Goal: Task Accomplishment & Management: Manage account settings

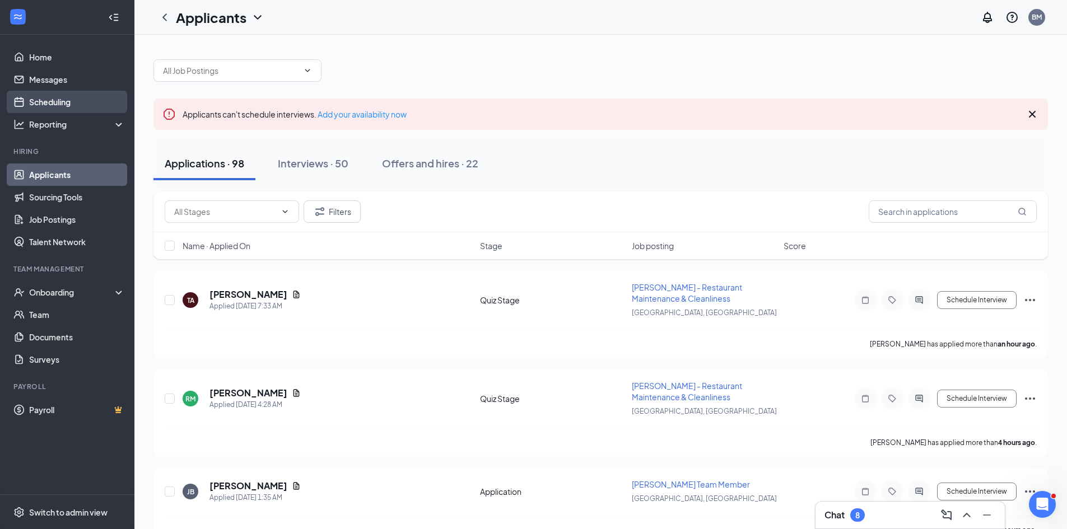
click at [67, 102] on link "Scheduling" at bounding box center [77, 102] width 96 height 22
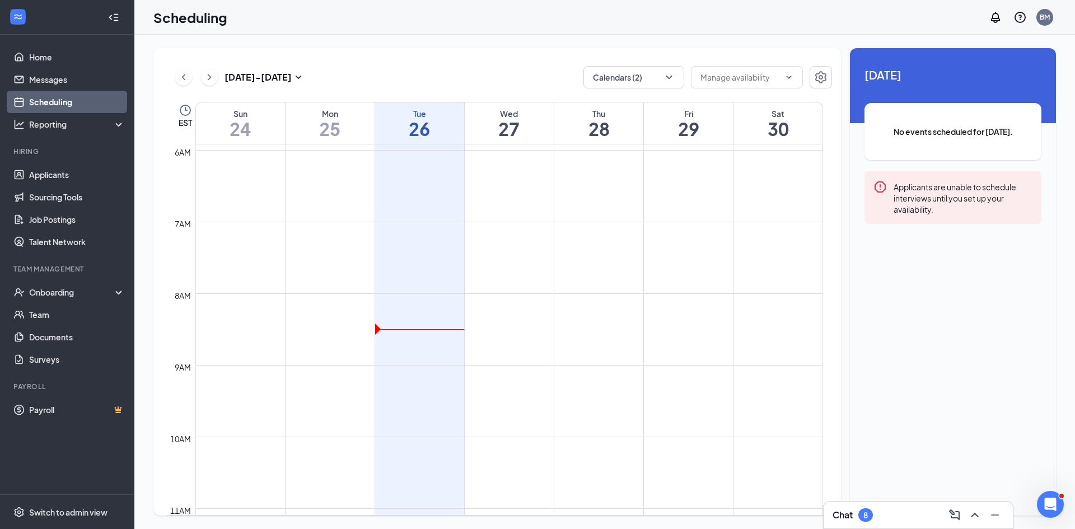
scroll to position [270, 0]
click at [660, 86] on button "Calendars (2)" at bounding box center [634, 77] width 101 height 22
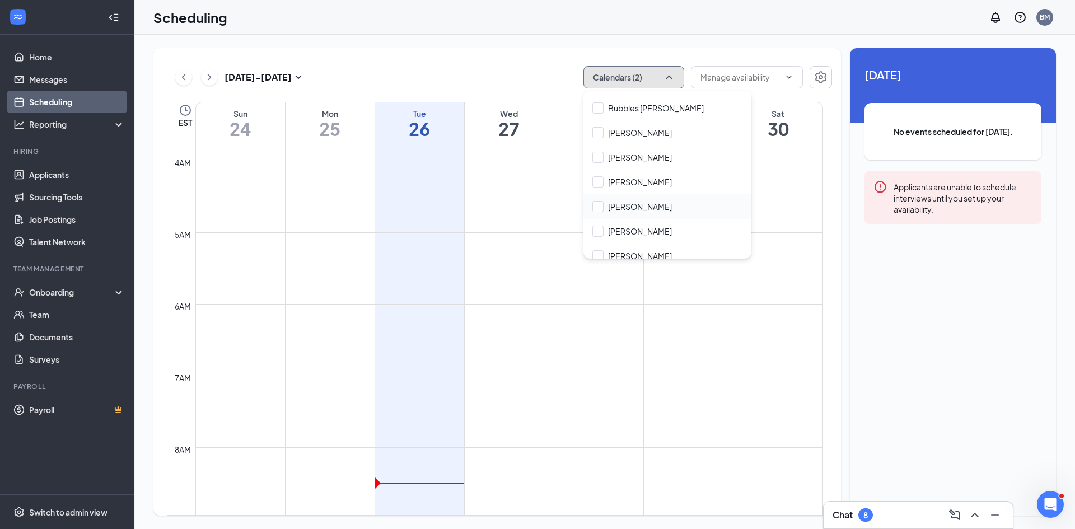
scroll to position [168, 0]
click at [595, 228] on input "Joshua Mullins" at bounding box center [633, 230] width 80 height 11
checkbox input "true"
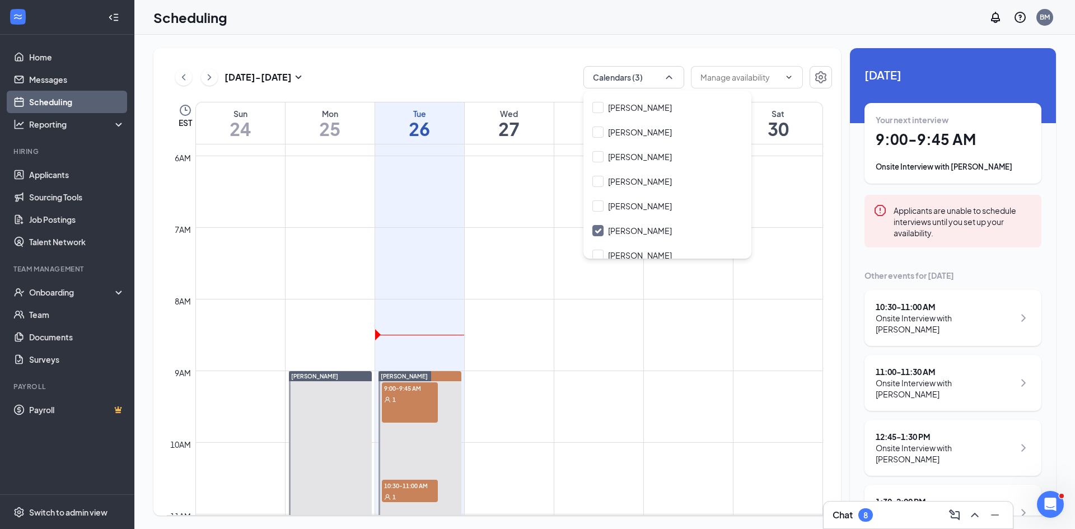
scroll to position [495, 0]
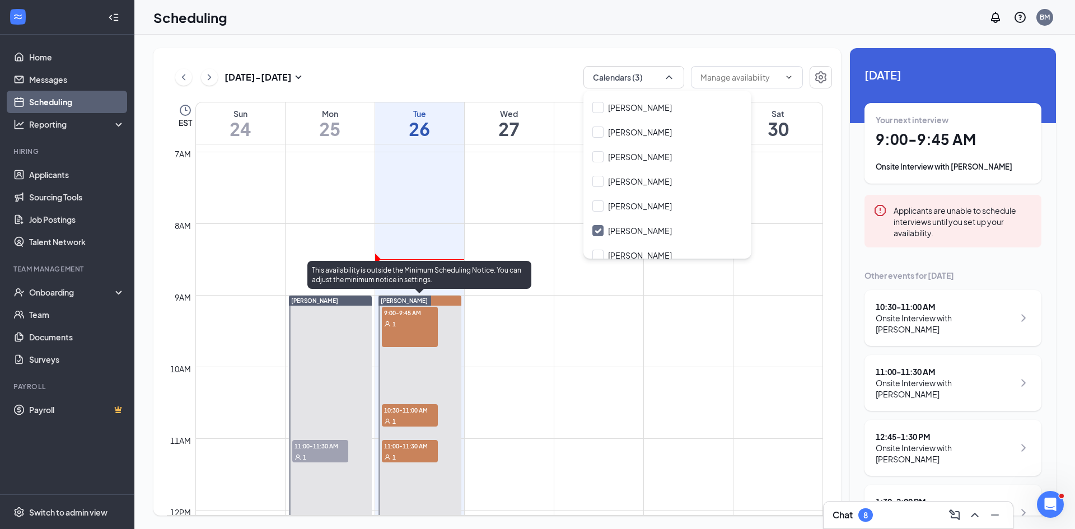
click at [426, 337] on div "9:00-9:45 AM 1" at bounding box center [410, 327] width 56 height 40
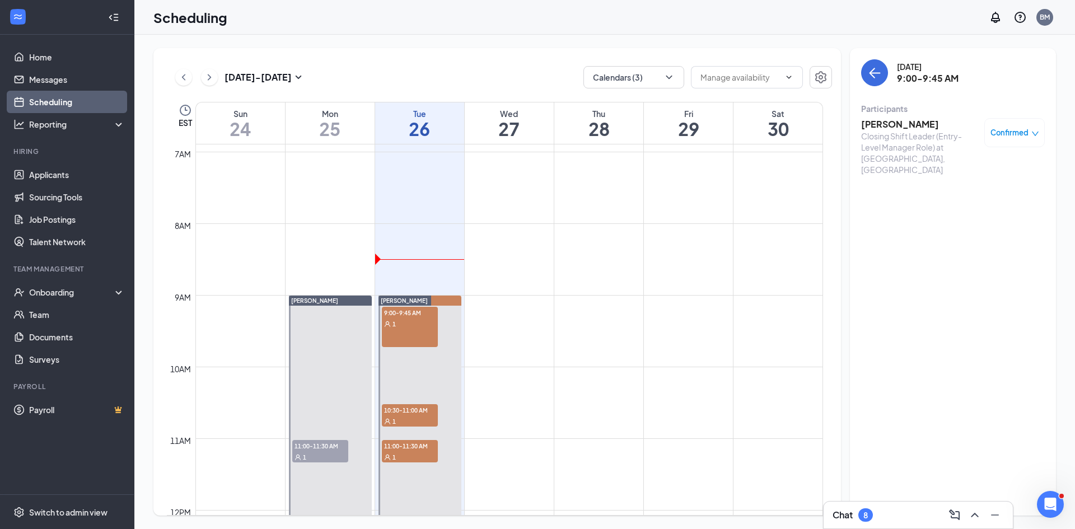
click at [911, 123] on h3 "Alex Sullivan" at bounding box center [920, 124] width 118 height 12
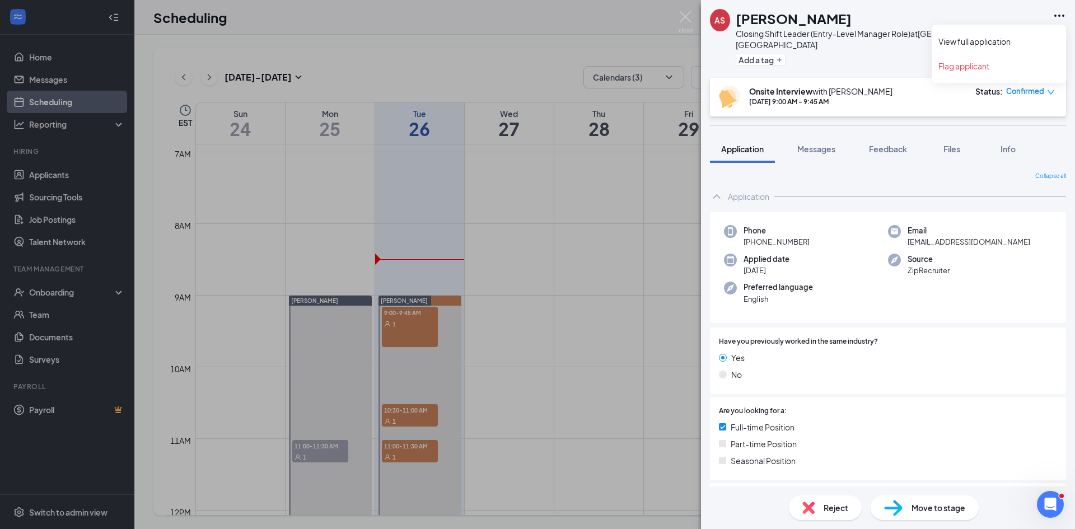
click at [1063, 16] on icon "Ellipses" at bounding box center [1060, 16] width 10 height 2
click at [991, 43] on link "View full application" at bounding box center [999, 41] width 121 height 11
click at [567, 215] on div "AS Alex Sullivan Closing Shift Leader (Entry-Level Manager Role) at South Bend,…" at bounding box center [537, 264] width 1075 height 529
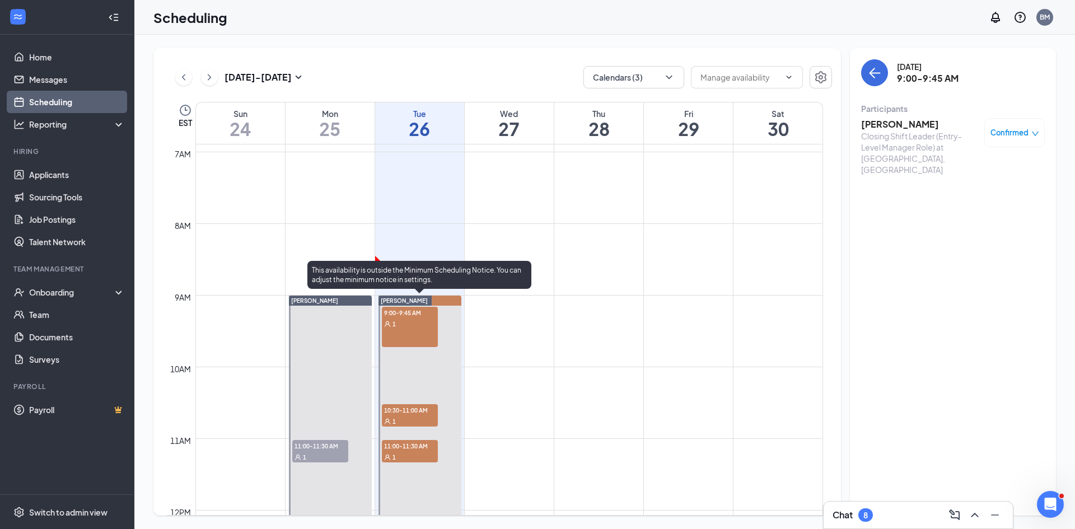
click at [428, 419] on div "1" at bounding box center [410, 421] width 56 height 11
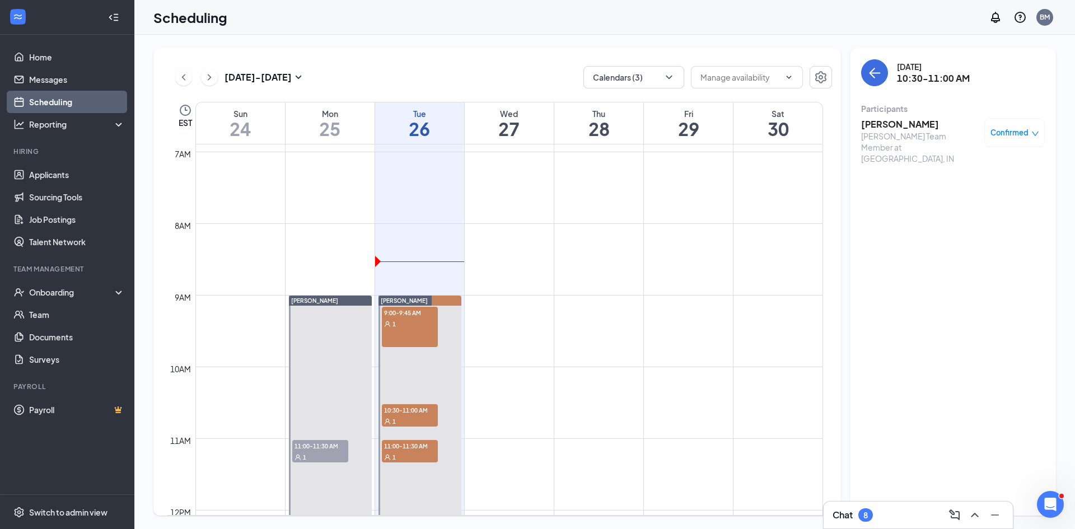
click at [894, 126] on h3 "Jonisha Banks" at bounding box center [920, 124] width 118 height 12
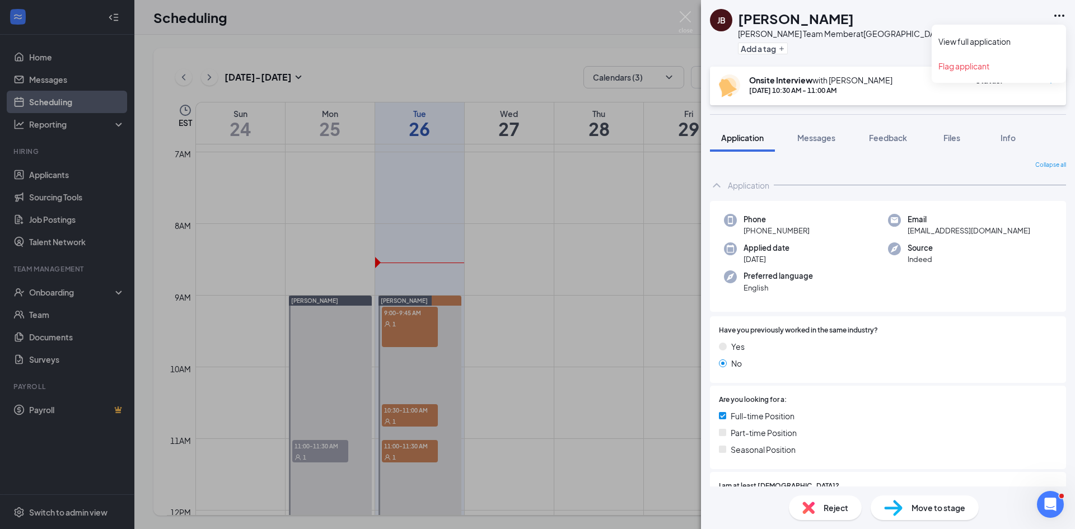
click at [1055, 15] on icon "Ellipses" at bounding box center [1059, 15] width 13 height 13
click at [1019, 43] on link "View full application" at bounding box center [999, 41] width 121 height 11
click at [483, 402] on div "JB Jonisha Banks Culver’s Team Member at South Bend, IN Add a tag Onsite Interv…" at bounding box center [537, 264] width 1075 height 529
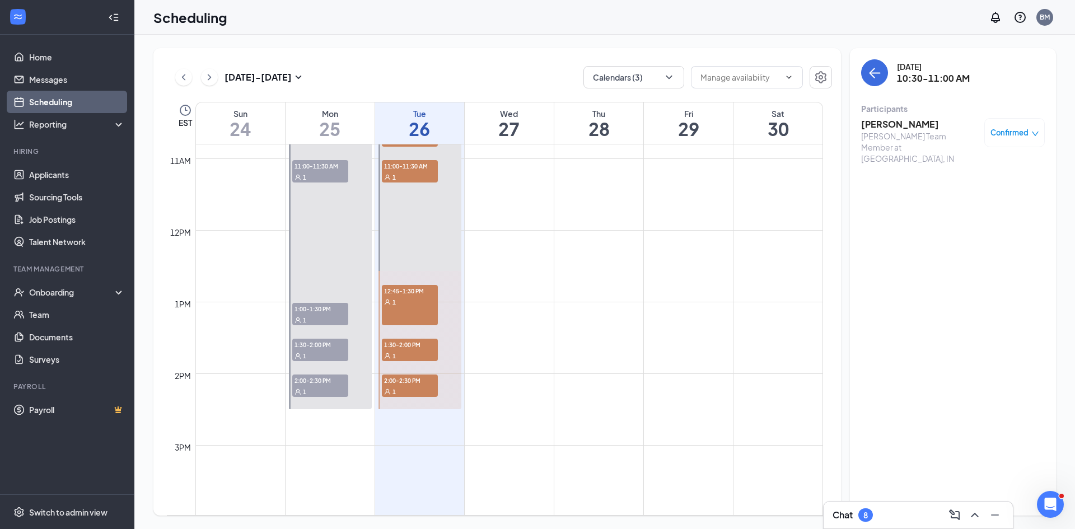
scroll to position [719, 0]
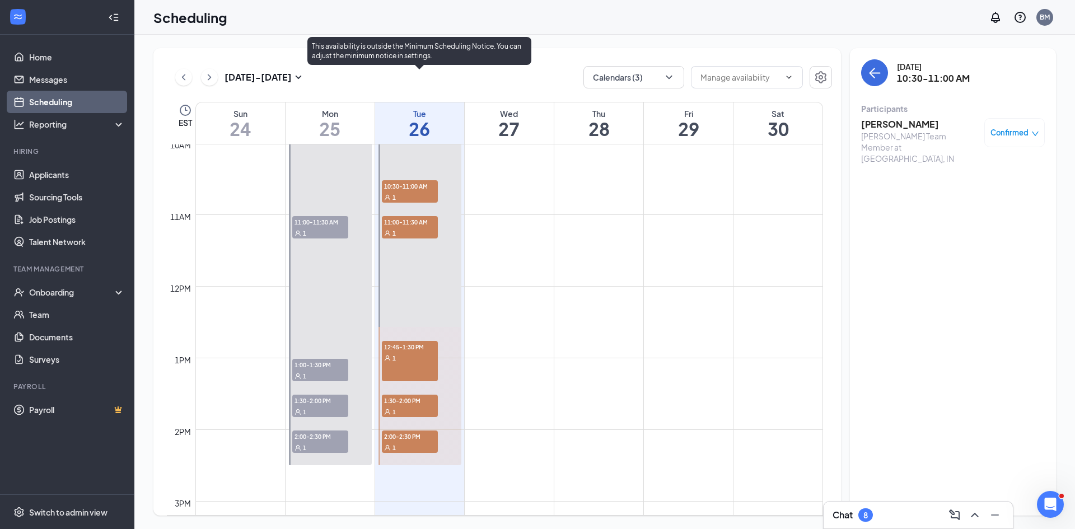
click at [425, 234] on div "1" at bounding box center [410, 232] width 56 height 11
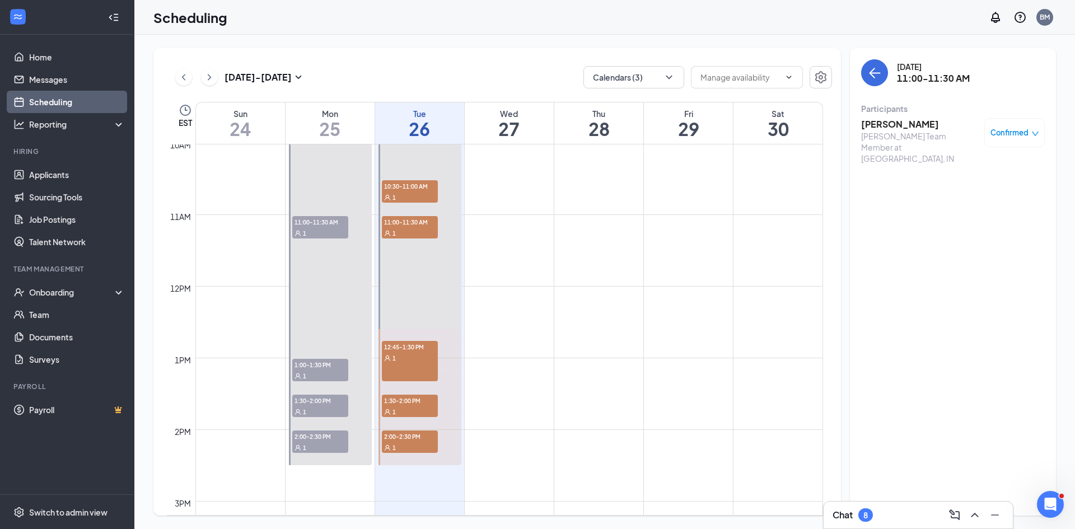
click at [934, 128] on h3 "Jayvon Strickland" at bounding box center [920, 124] width 118 height 12
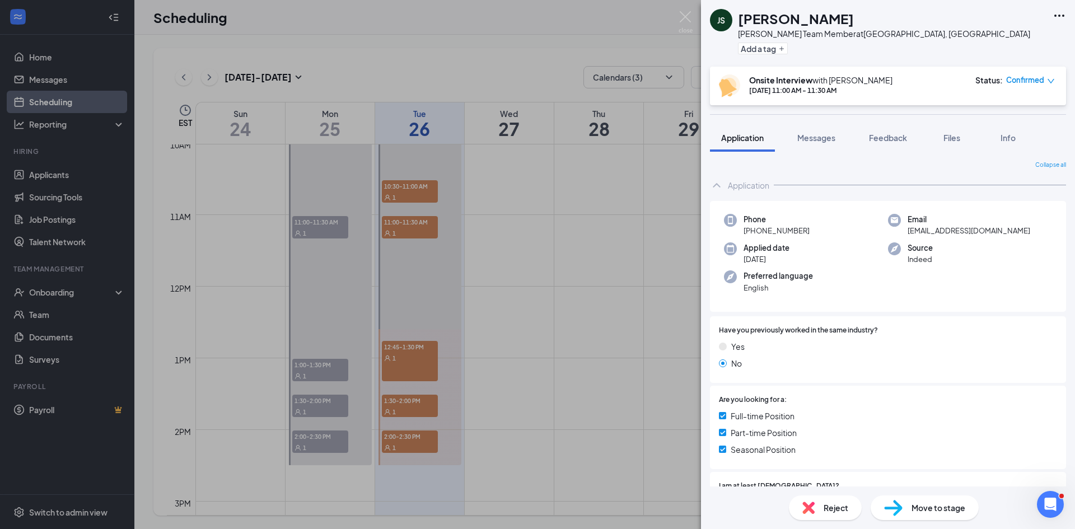
click at [1058, 17] on icon "Ellipses" at bounding box center [1059, 15] width 13 height 13
click at [1007, 41] on link "View full application" at bounding box center [999, 41] width 121 height 11
click at [519, 312] on div "JS Jayvon Strickland Culver’s Team Member at South Bend, IN Add a tag Onsite In…" at bounding box center [537, 264] width 1075 height 529
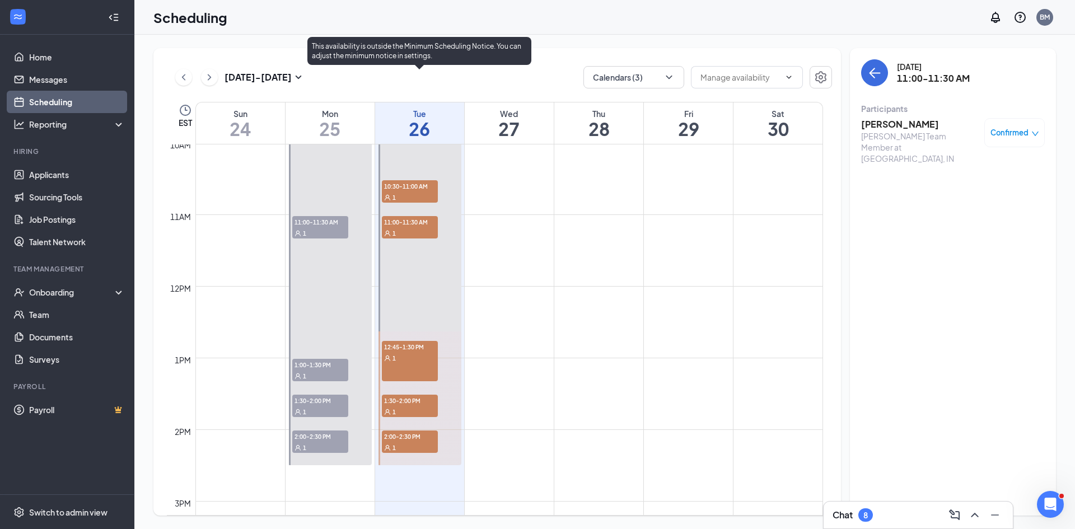
click at [416, 370] on div "12:45-1:30 PM 1" at bounding box center [410, 361] width 56 height 40
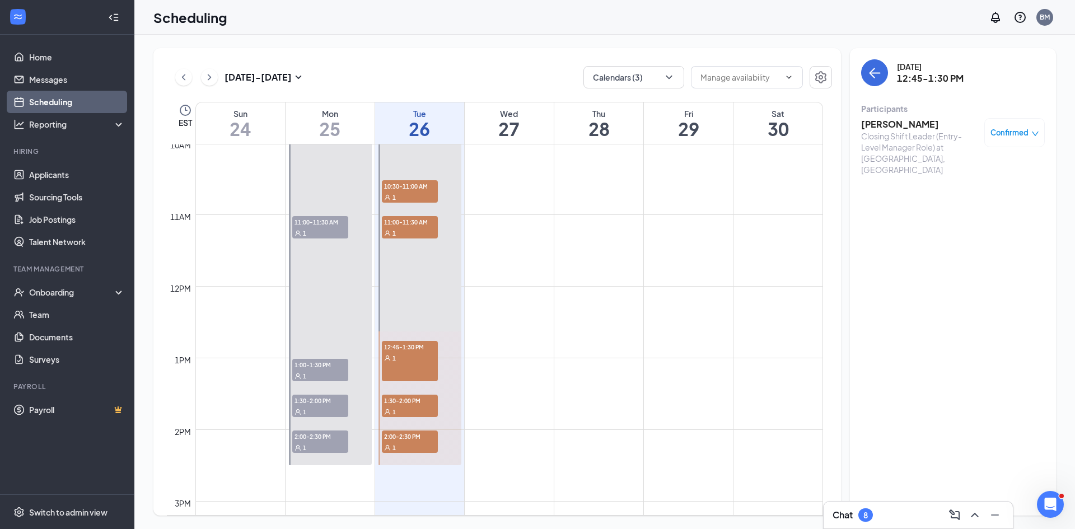
click at [887, 127] on h3 "[PERSON_NAME]" at bounding box center [920, 124] width 118 height 12
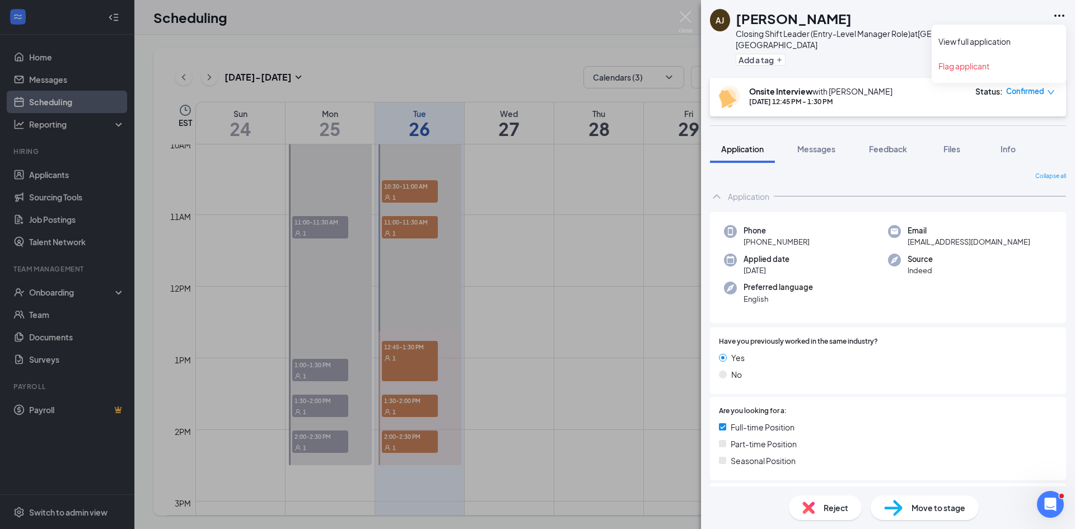
click at [1056, 19] on icon "Ellipses" at bounding box center [1059, 15] width 13 height 13
click at [1007, 43] on link "View full application" at bounding box center [999, 41] width 121 height 11
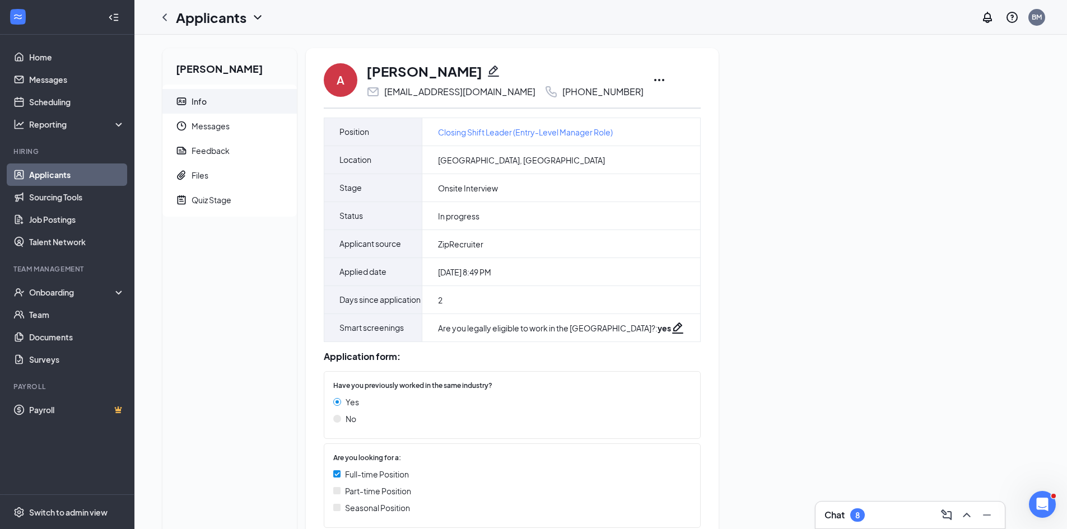
click at [652, 80] on icon "Ellipses" at bounding box center [658, 79] width 13 height 13
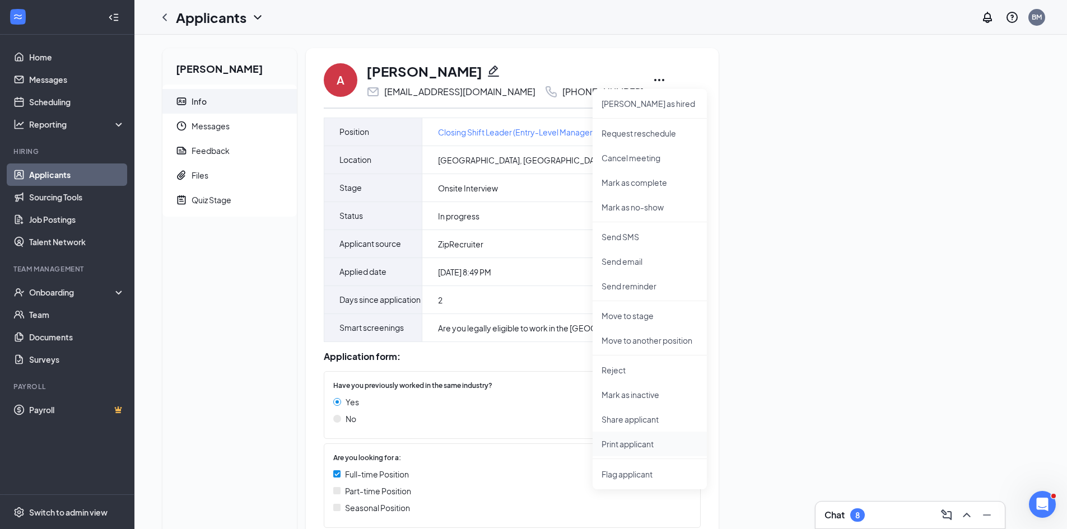
click at [657, 449] on p "Print applicant" at bounding box center [649, 444] width 96 height 11
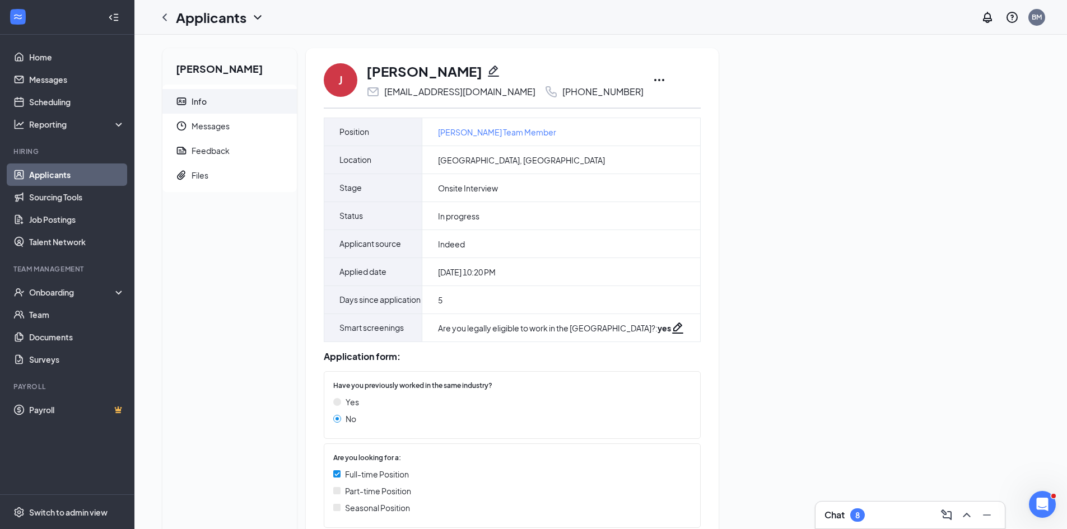
click at [652, 77] on icon "Ellipses" at bounding box center [658, 79] width 13 height 13
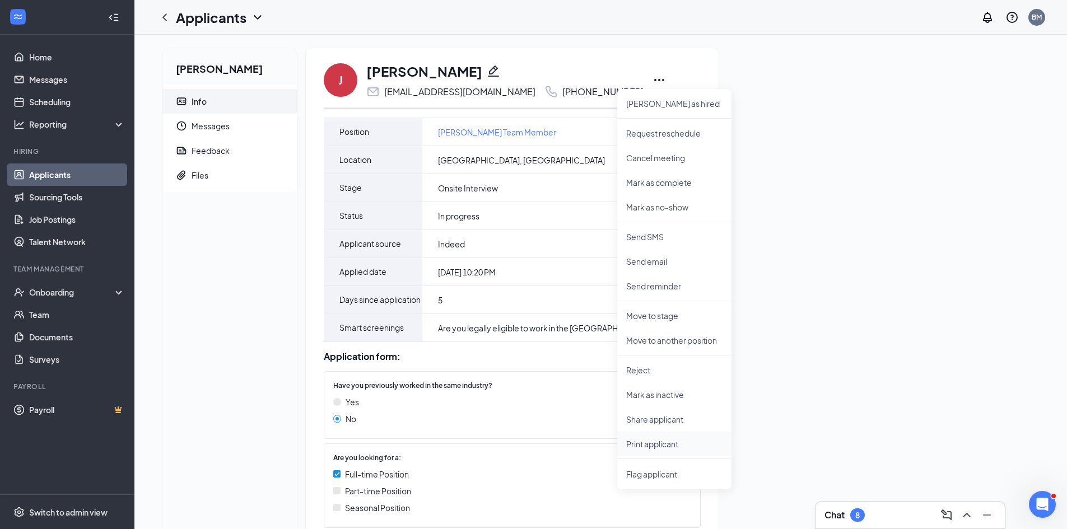
click at [677, 443] on p "Print applicant" at bounding box center [674, 444] width 96 height 11
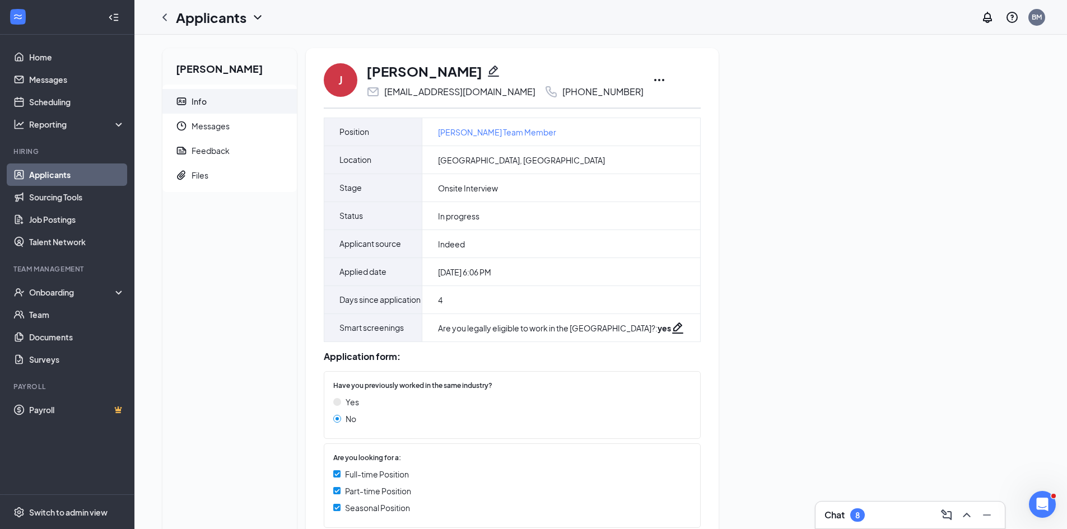
drag, startPoint x: 1052, startPoint y: 1, endPoint x: 877, endPoint y: 214, distance: 276.2
click at [874, 214] on div "Jayvon Strickland Info Messages Feedback Files J Jayvon Strickland jayvonstrick…" at bounding box center [600, 494] width 894 height 892
click at [652, 81] on icon "Ellipses" at bounding box center [658, 79] width 13 height 13
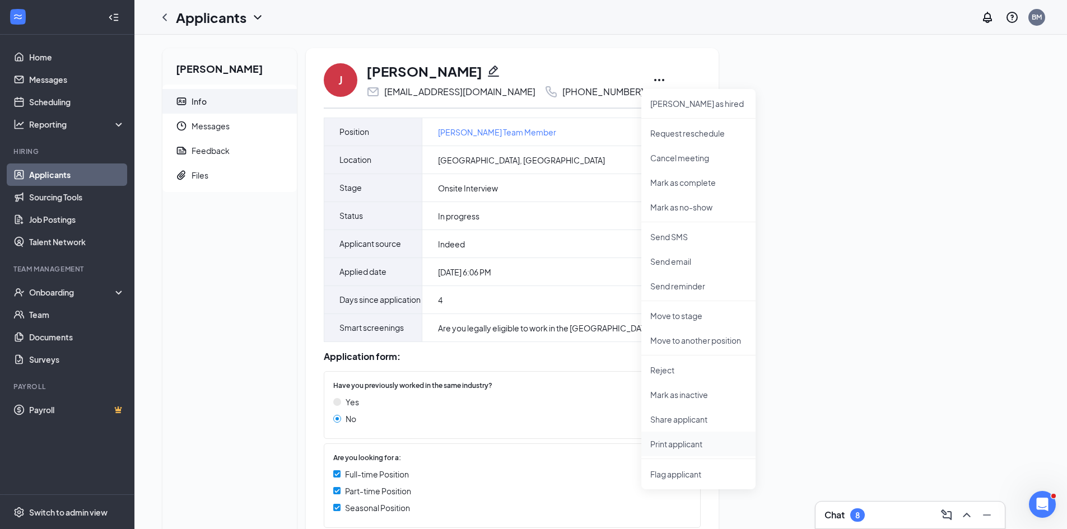
click at [721, 446] on p "Print applicant" at bounding box center [698, 444] width 96 height 11
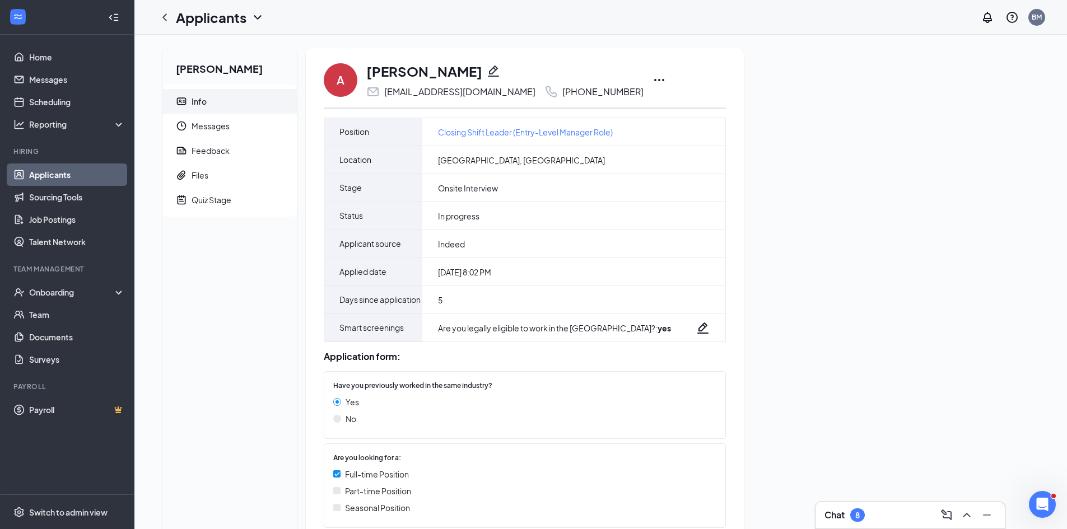
click at [652, 80] on icon "Ellipses" at bounding box center [658, 79] width 13 height 13
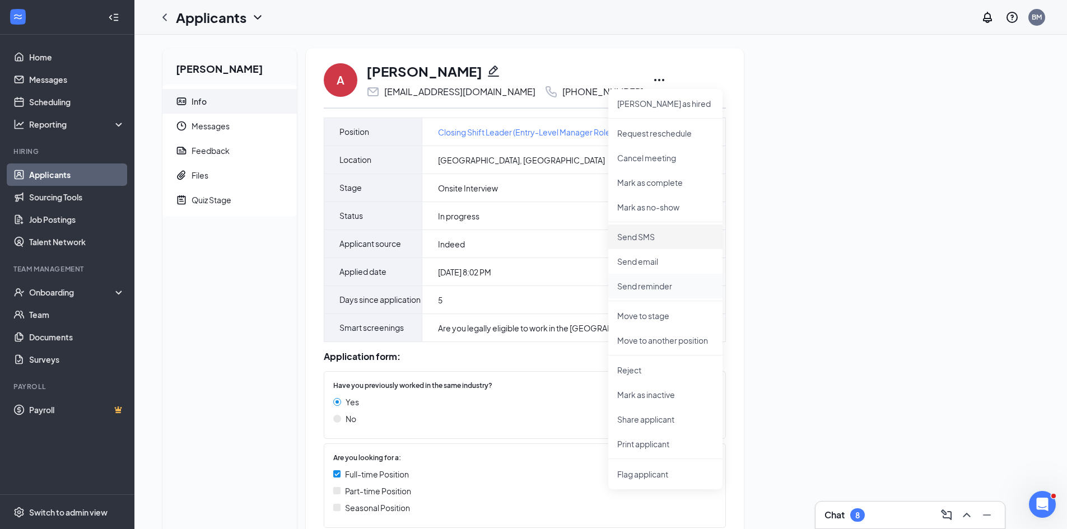
scroll to position [56, 0]
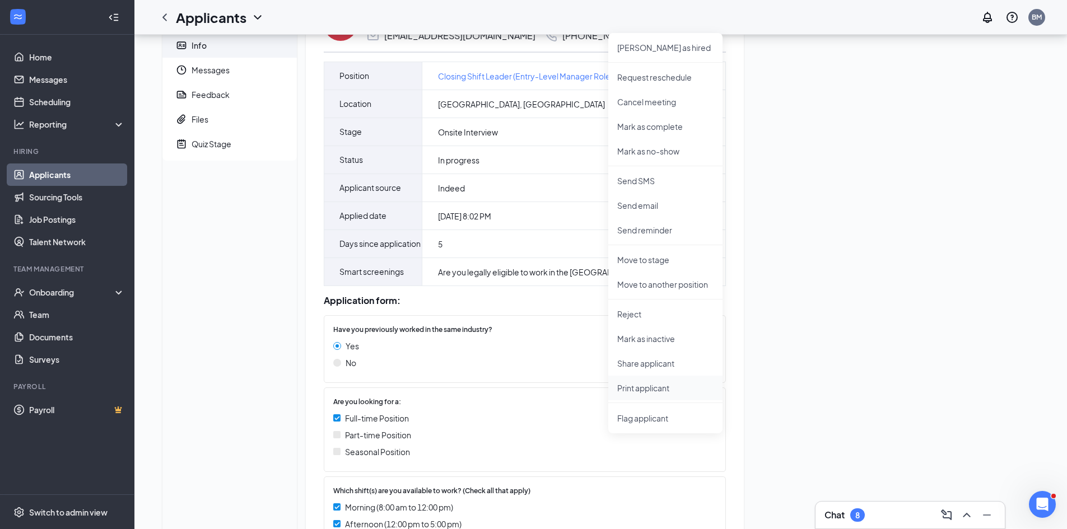
click at [688, 388] on p "Print applicant" at bounding box center [665, 387] width 96 height 11
